Goal: Find specific page/section: Find specific page/section

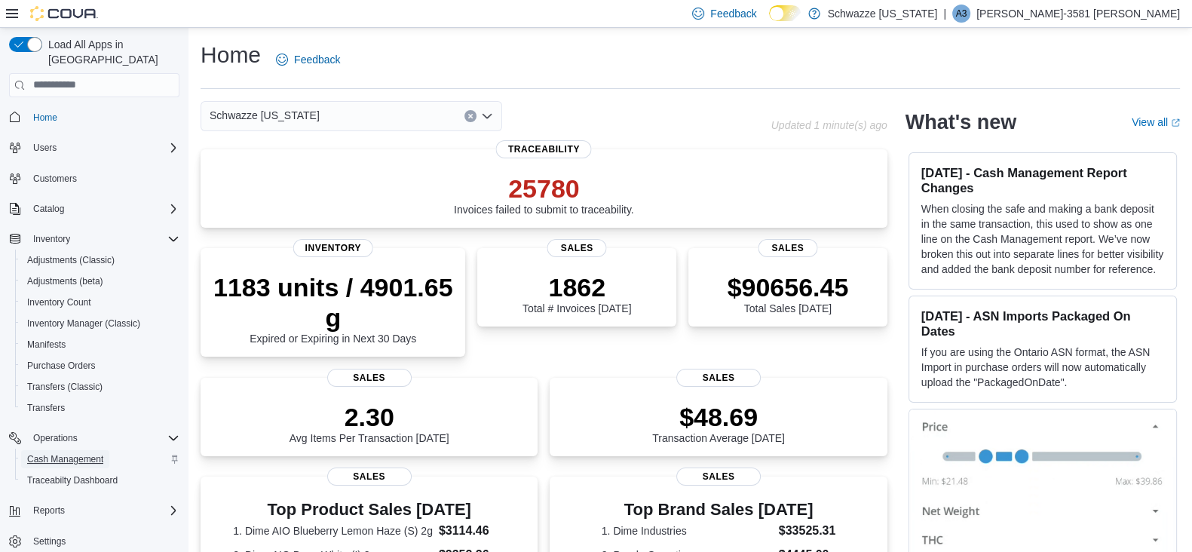
click at [77, 453] on span "Cash Management" at bounding box center [65, 459] width 76 height 12
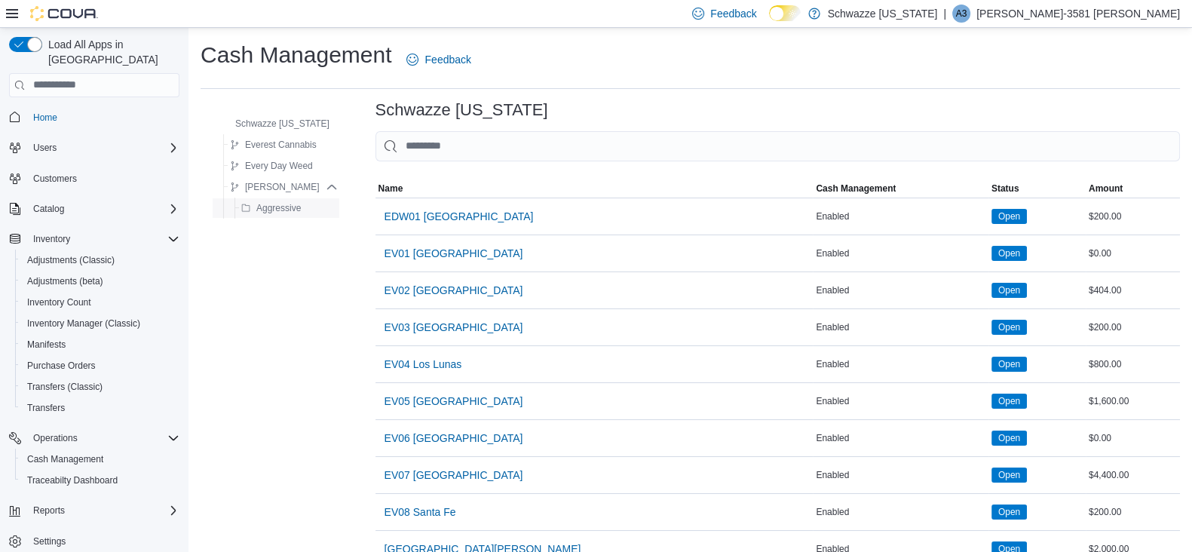
click at [285, 213] on span "Aggressive" at bounding box center [278, 208] width 44 height 12
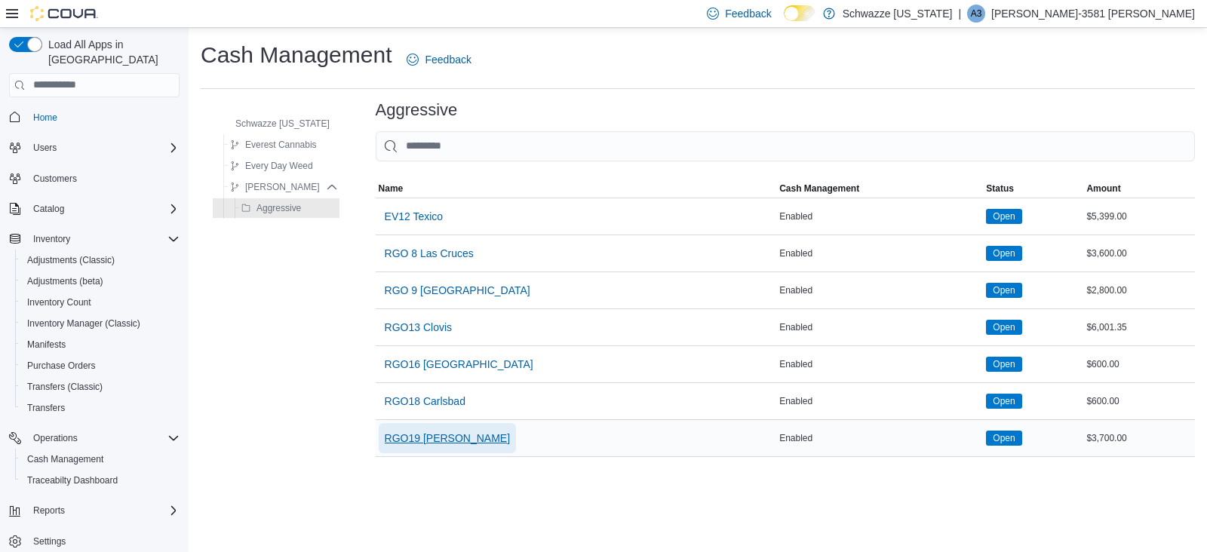
click at [425, 431] on span "RGO19 Hobbs" at bounding box center [448, 438] width 126 height 15
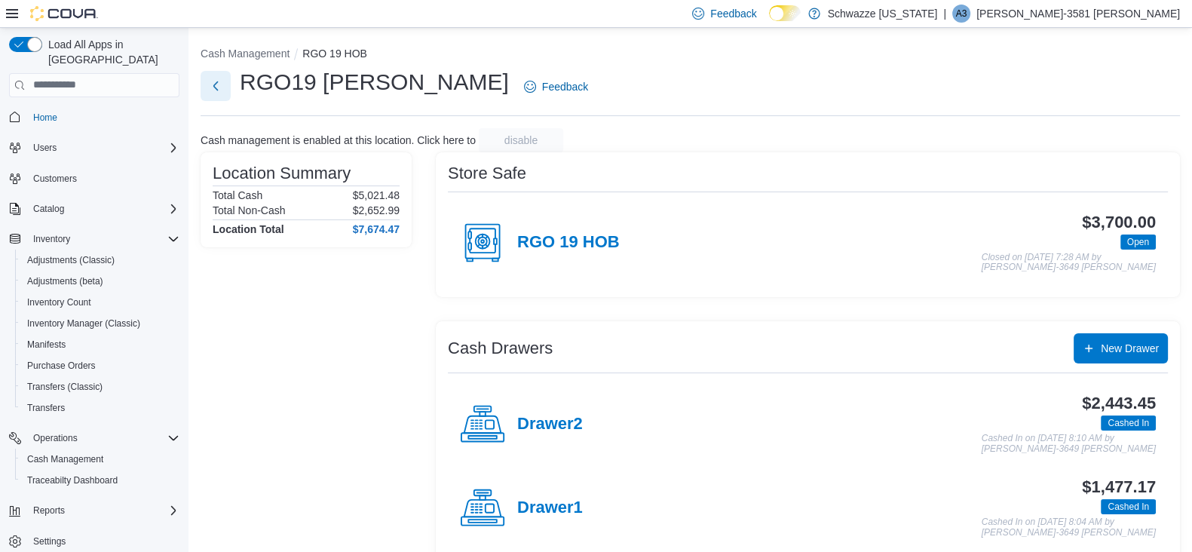
click at [214, 96] on button "Next" at bounding box center [216, 86] width 30 height 30
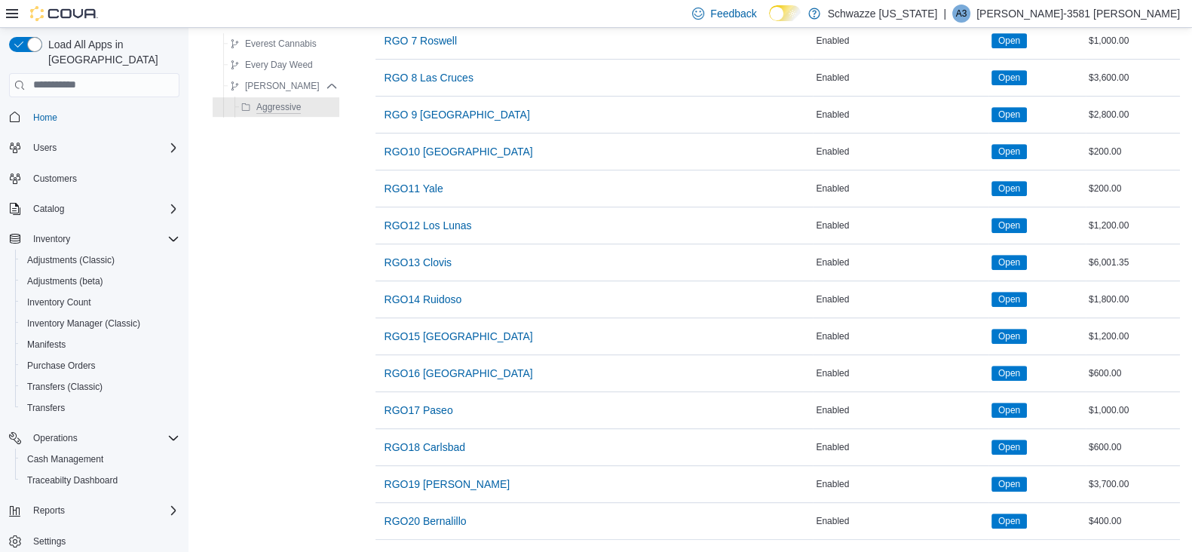
scroll to position [997, 0]
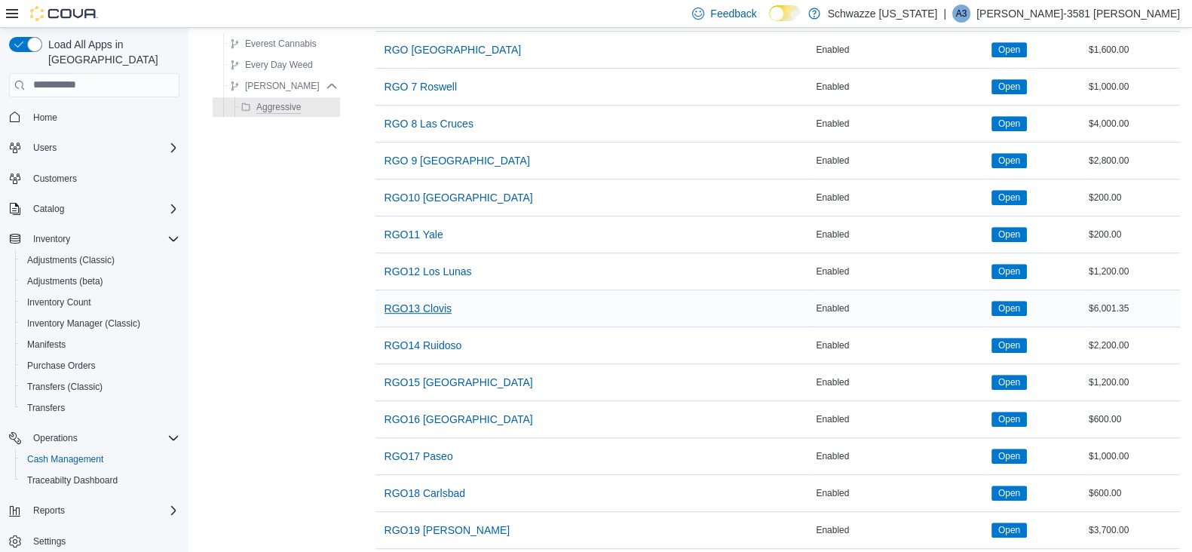
scroll to position [997, 0]
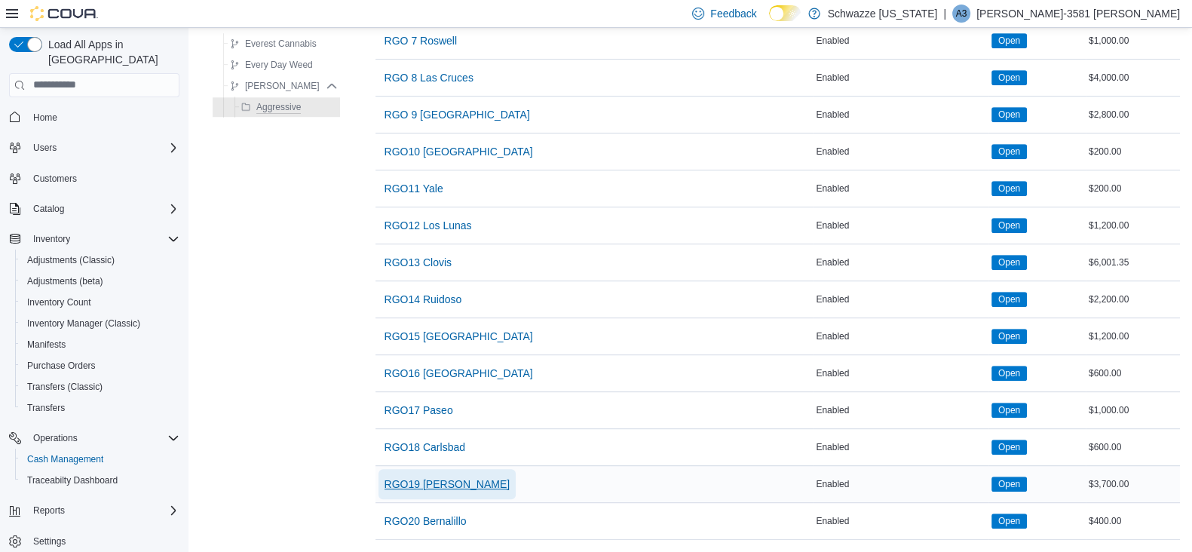
click at [404, 477] on span "RGO19 [PERSON_NAME]" at bounding box center [448, 484] width 126 height 15
